Goal: Task Accomplishment & Management: Use online tool/utility

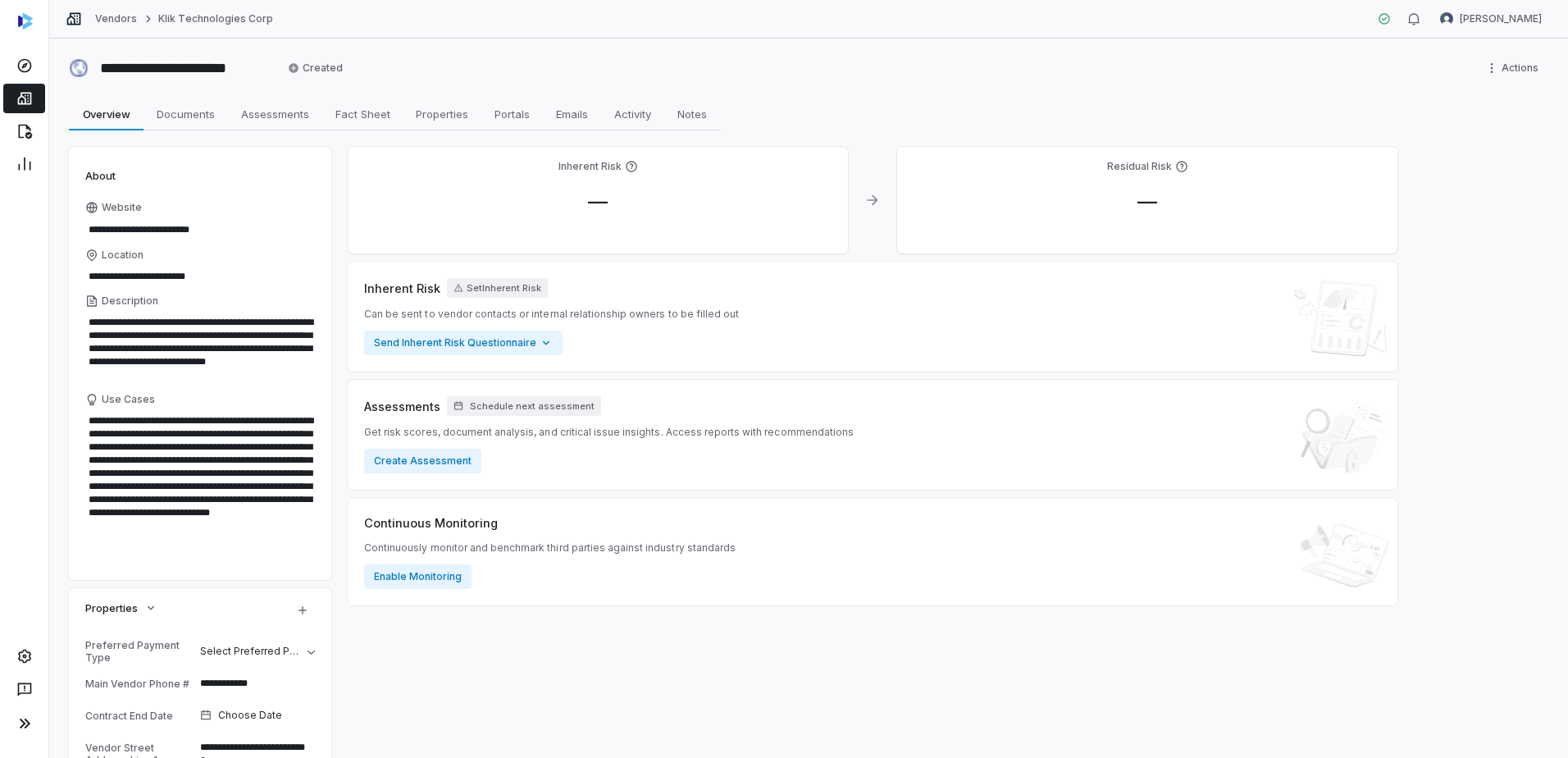
type textarea "*"
click at [29, 100] on icon at bounding box center [24, 98] width 16 height 16
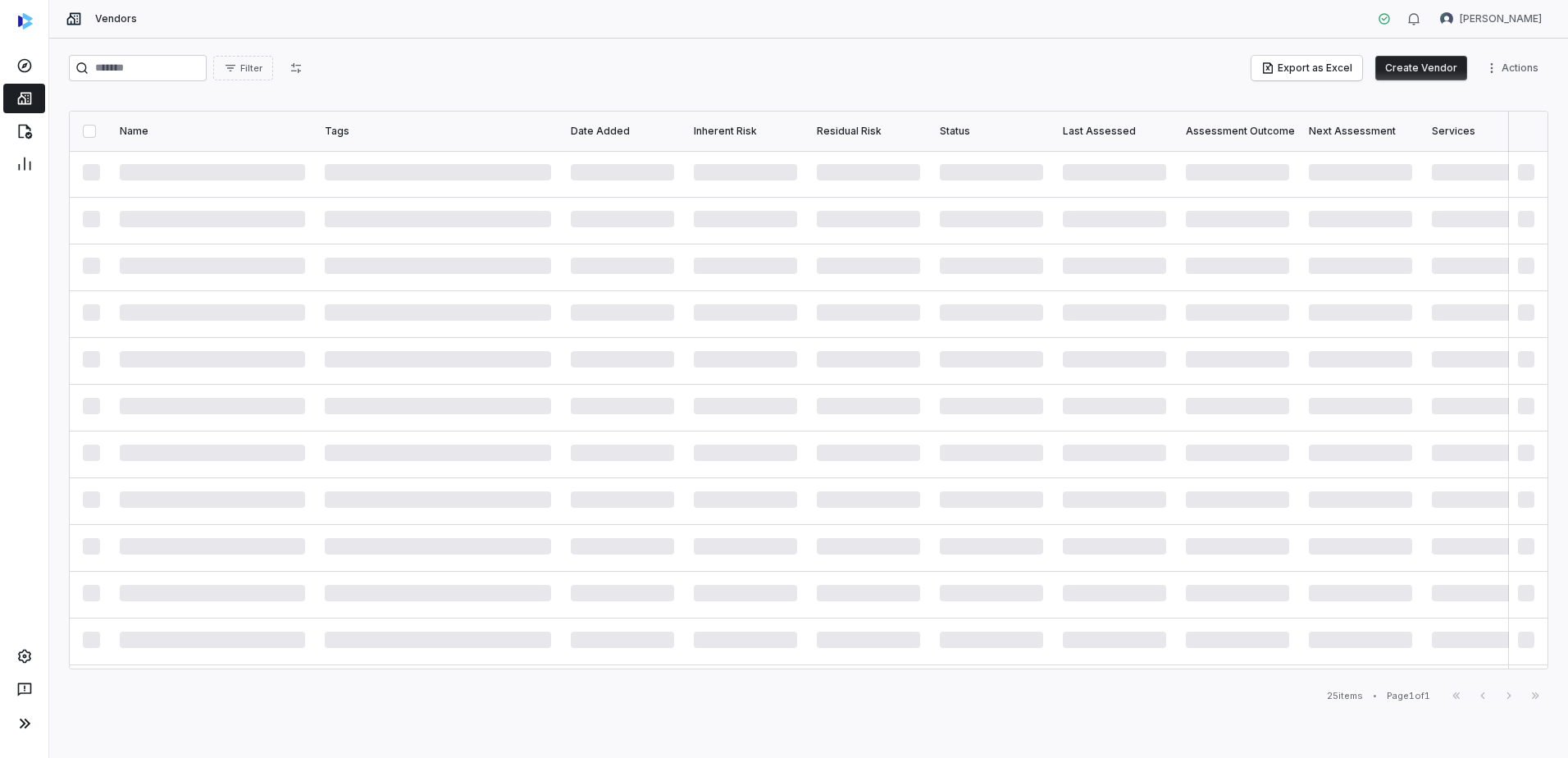
click at [1426, 66] on button "Create Vendor" at bounding box center [1421, 68] width 92 height 25
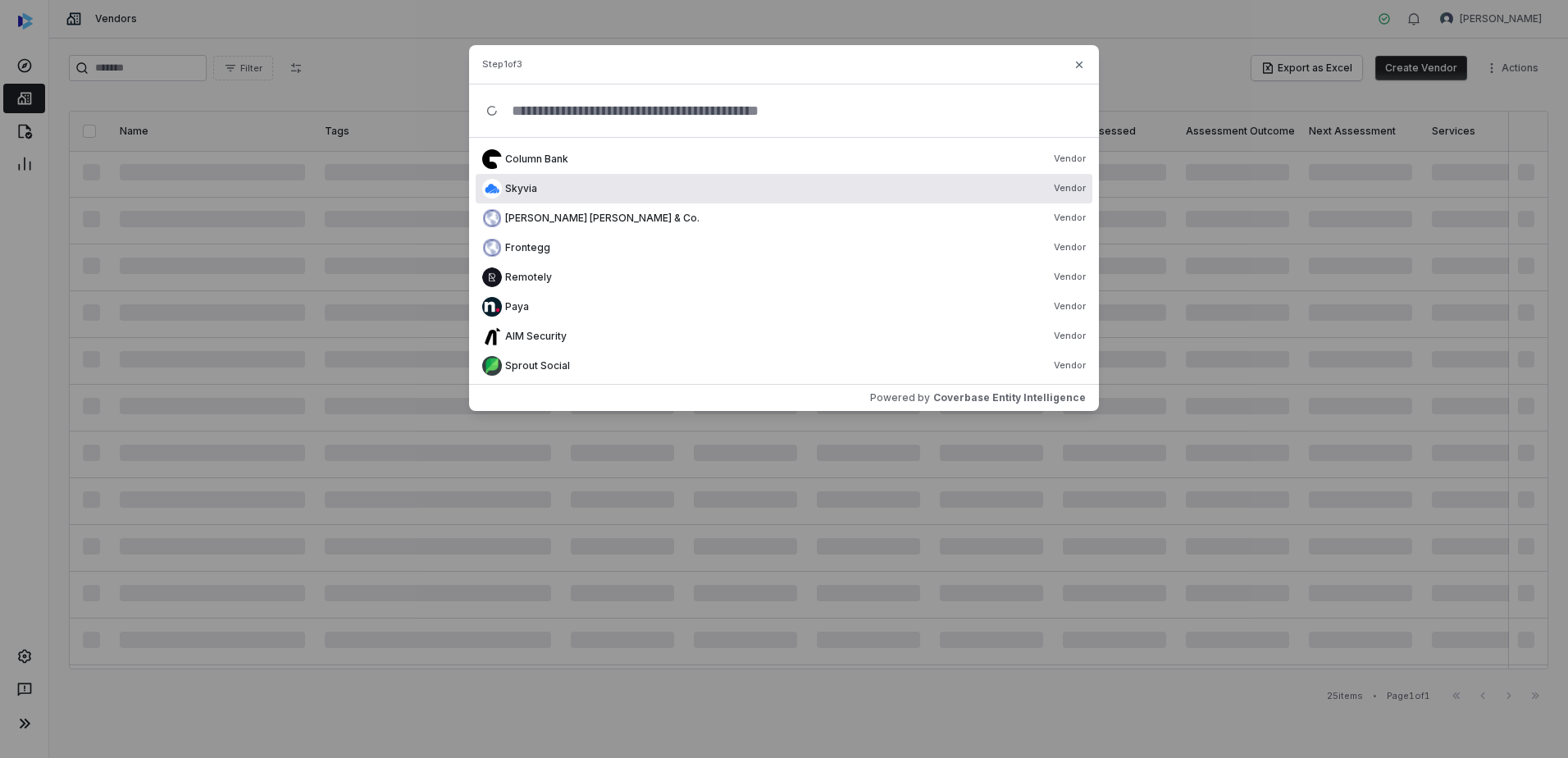
click at [590, 109] on input "text" at bounding box center [790, 110] width 584 height 52
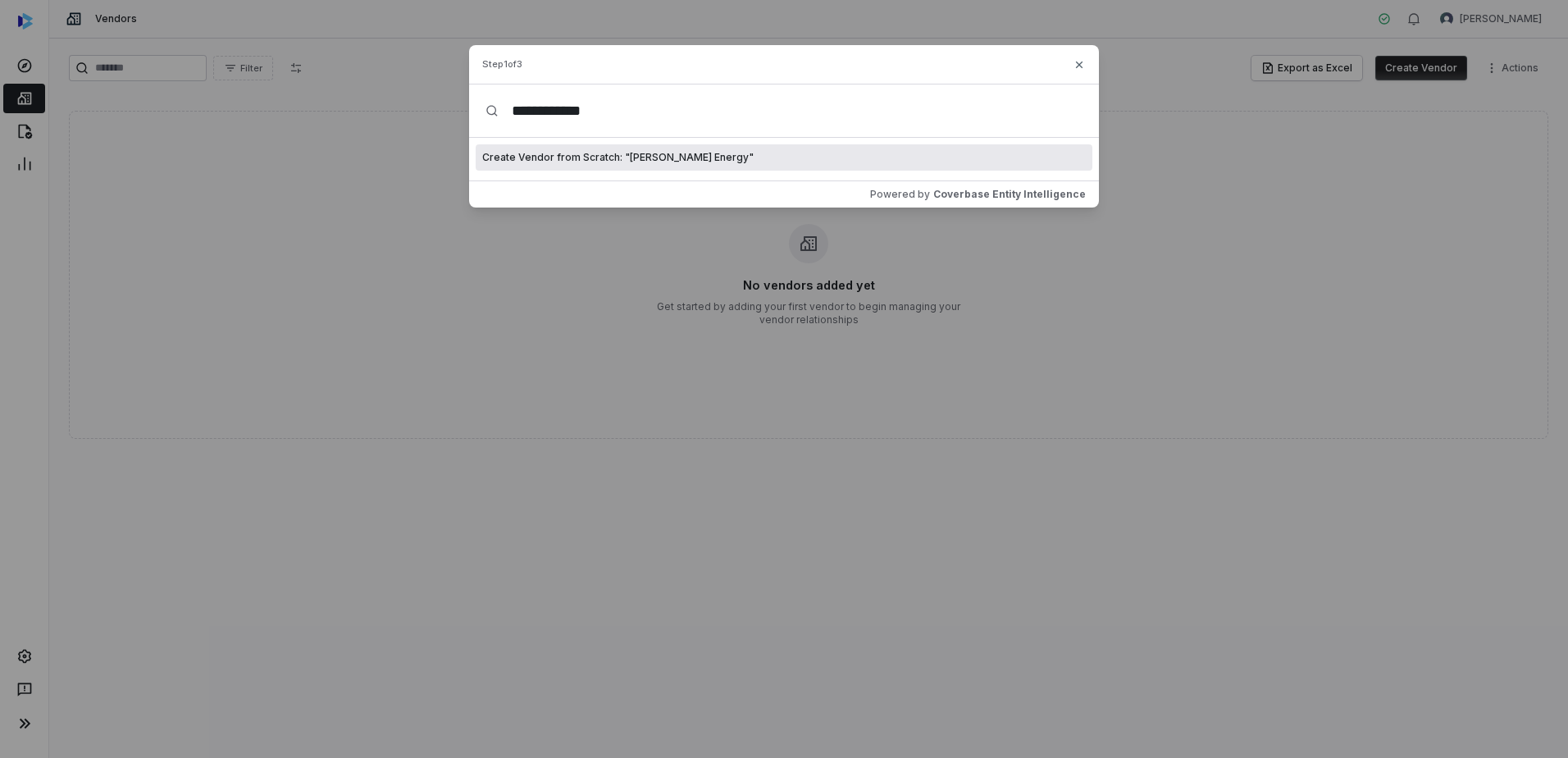
type input "**********"
click at [644, 162] on span "Create Vendor from Scratch: " [PERSON_NAME] Energy "" at bounding box center [618, 158] width 272 height 13
